Goal: Find specific page/section: Find specific page/section

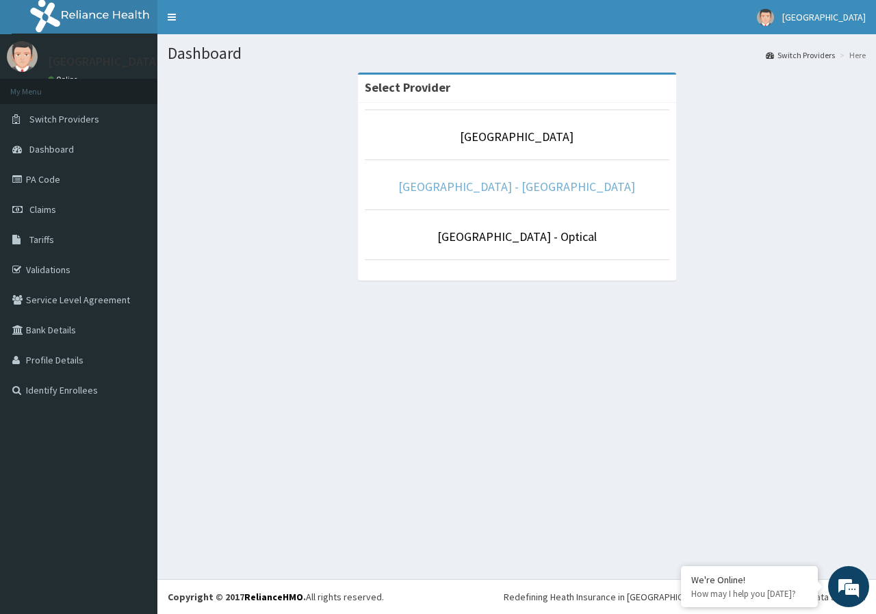
click at [431, 194] on link "[GEOGRAPHIC_DATA] - [GEOGRAPHIC_DATA]" at bounding box center [516, 187] width 237 height 16
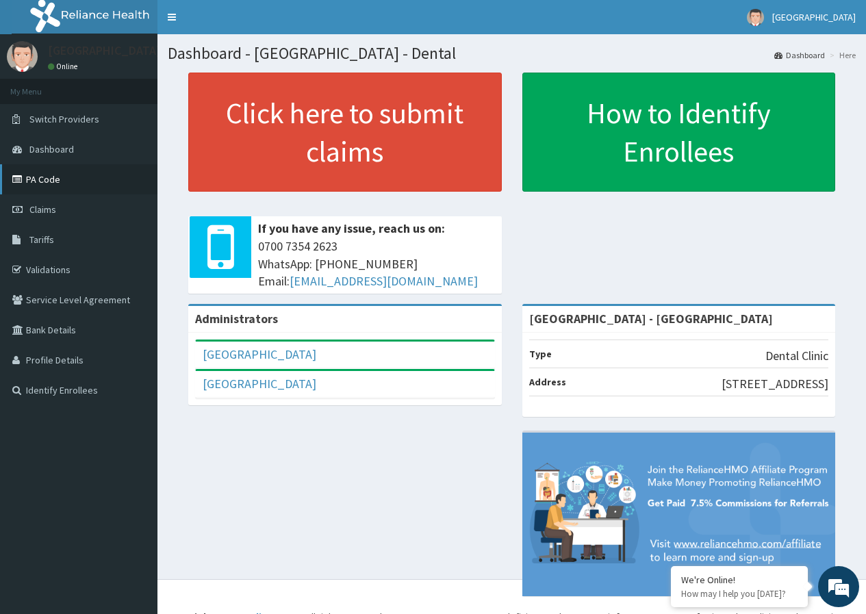
click at [123, 181] on link "PA Code" at bounding box center [78, 179] width 157 height 30
